Goal: Task Accomplishment & Management: Manage account settings

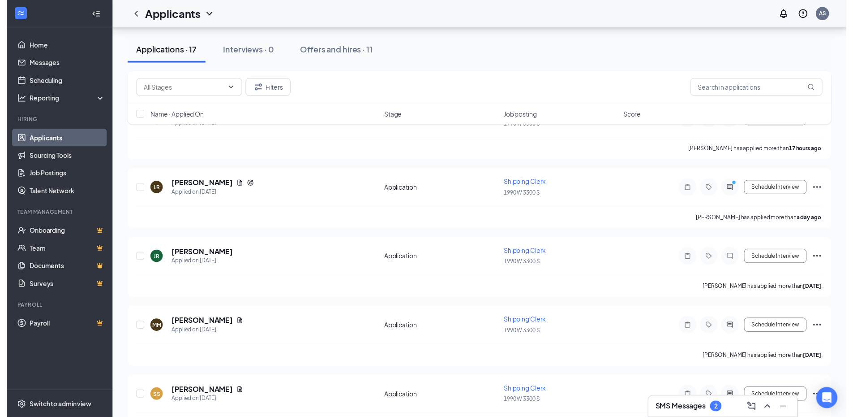
scroll to position [224, 0]
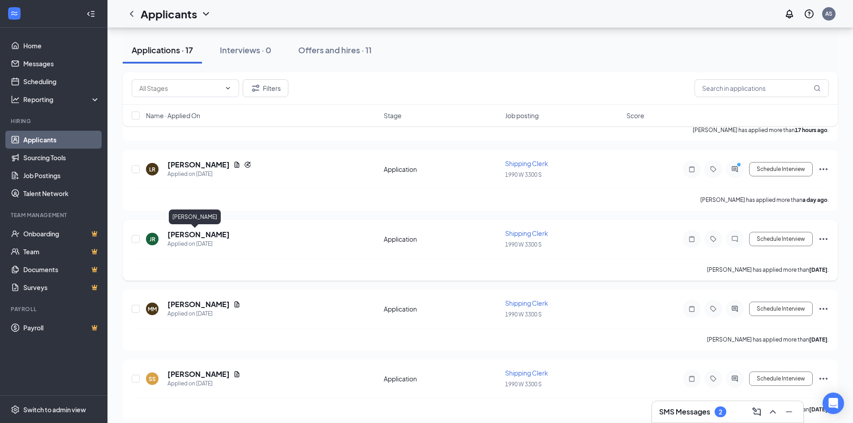
click at [189, 236] on h5 "[PERSON_NAME]" at bounding box center [198, 235] width 62 height 10
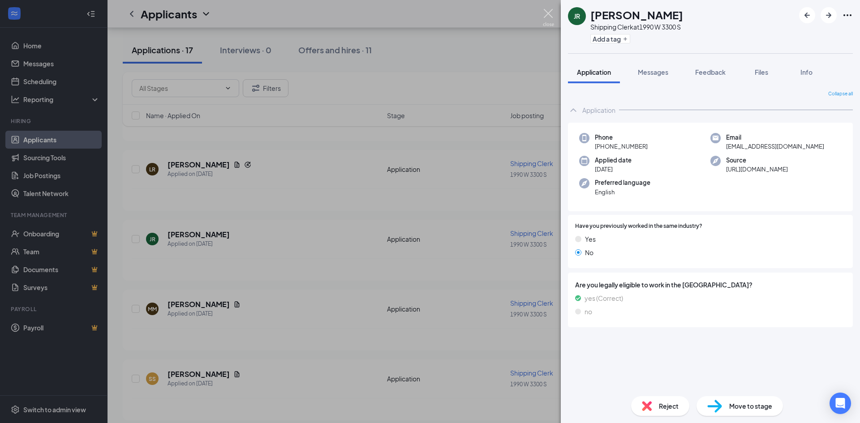
click at [545, 10] on img at bounding box center [548, 17] width 11 height 17
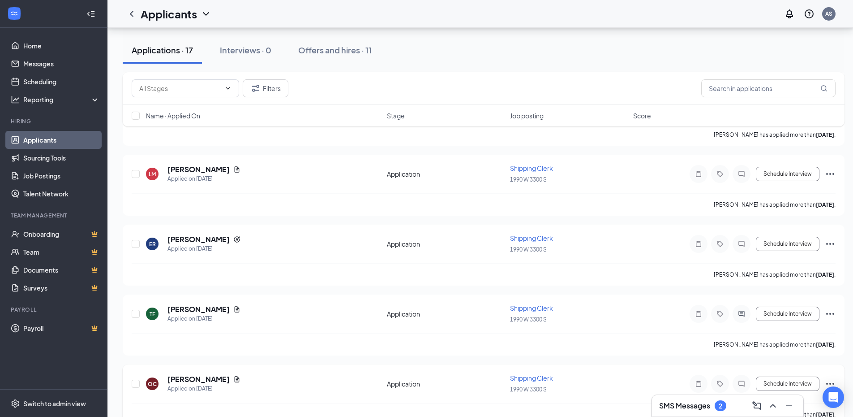
scroll to position [918, 0]
click at [769, 406] on icon "ChevronUp" at bounding box center [773, 405] width 11 height 11
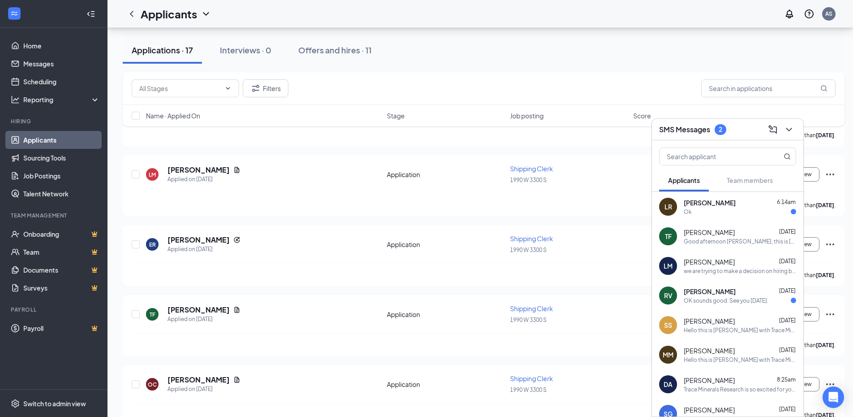
click at [729, 227] on div "TF [PERSON_NAME] [DATE] Good afternoon [PERSON_NAME], this is [PERSON_NAME]. Th…" at bounding box center [727, 236] width 151 height 30
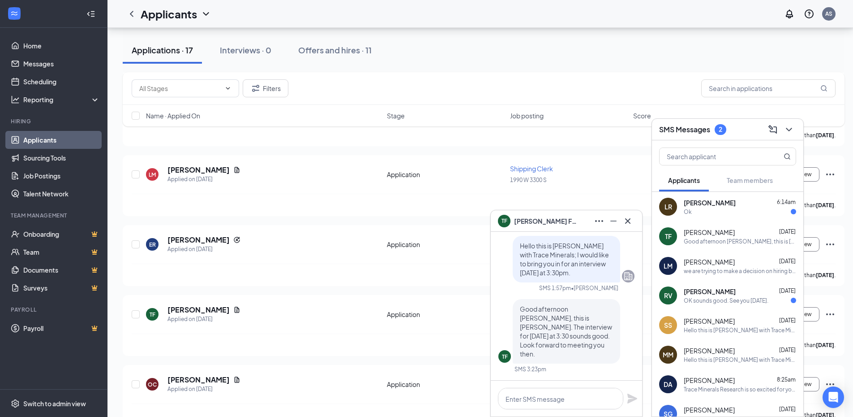
click at [728, 216] on div "LR [PERSON_NAME] 6:14am Ok" at bounding box center [727, 207] width 151 height 30
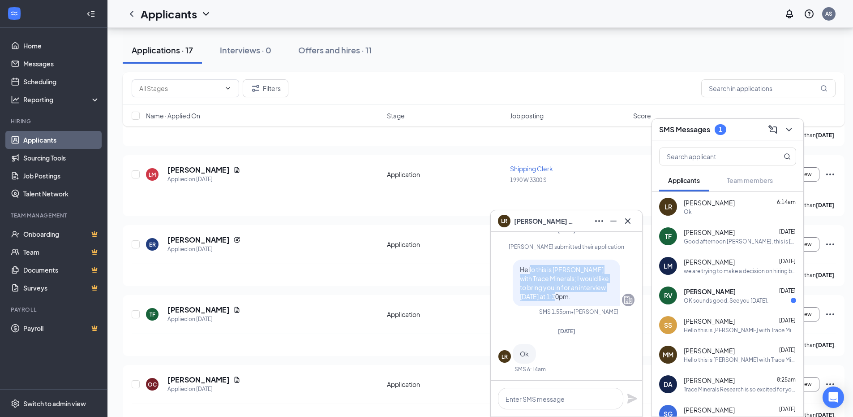
drag, startPoint x: 524, startPoint y: 270, endPoint x: 591, endPoint y: 296, distance: 71.9
click at [591, 296] on p "Hello this is [PERSON_NAME] with Trace Minerals; I would like to bring you in f…" at bounding box center [566, 283] width 93 height 36
click at [564, 285] on span "Hello this is [PERSON_NAME] with Trace Minerals; I would like to bring you in f…" at bounding box center [564, 282] width 89 height 35
click at [633, 220] on button at bounding box center [628, 221] width 14 height 14
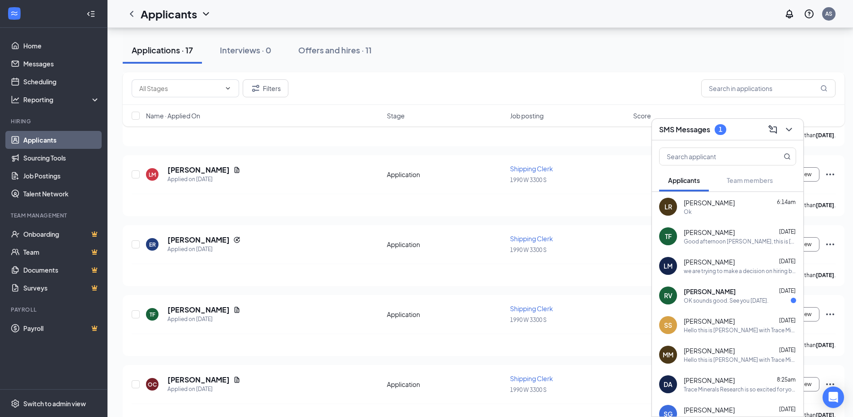
click at [730, 290] on div "[PERSON_NAME] [DATE]" at bounding box center [740, 291] width 112 height 9
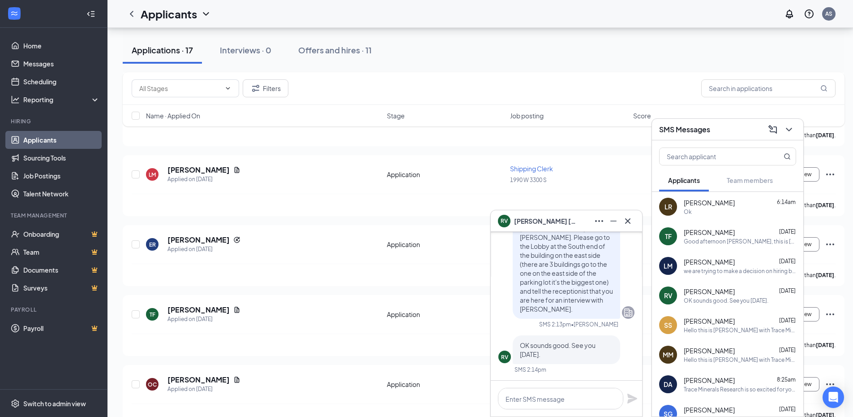
scroll to position [0, 0]
click at [630, 221] on icon "Cross" at bounding box center [628, 220] width 11 height 11
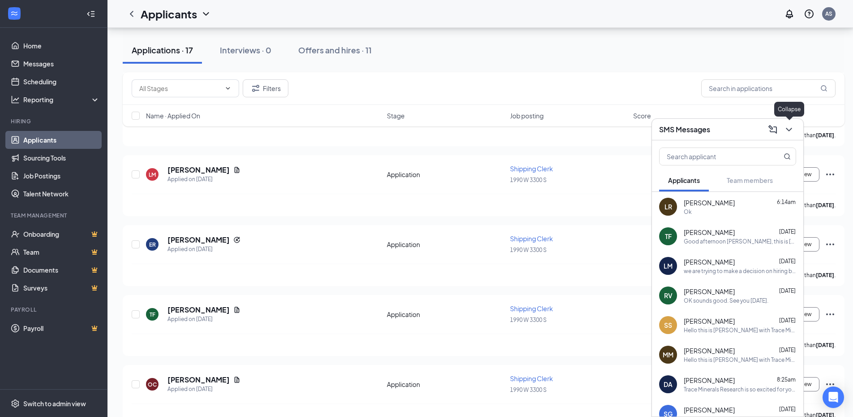
drag, startPoint x: 787, startPoint y: 133, endPoint x: 695, endPoint y: 12, distance: 151.8
click at [786, 133] on icon "ChevronDown" at bounding box center [789, 129] width 11 height 11
